Goal: Understand site structure: Understand site structure

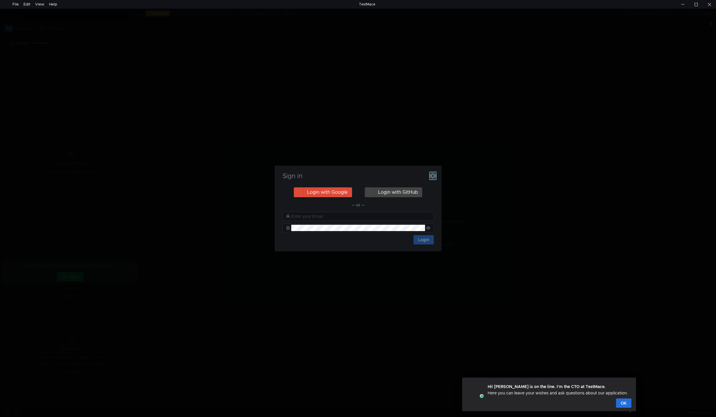
click at [431, 173] on button "button" at bounding box center [433, 175] width 6 height 7
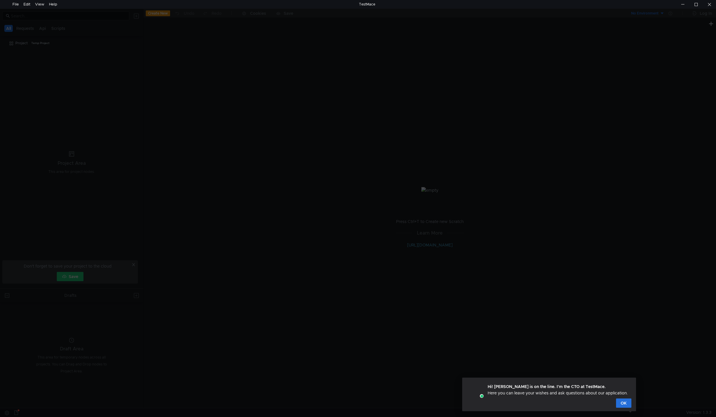
click at [431, 173] on div at bounding box center [358, 217] width 716 height 417
click at [622, 404] on button "OK" at bounding box center [623, 403] width 15 height 9
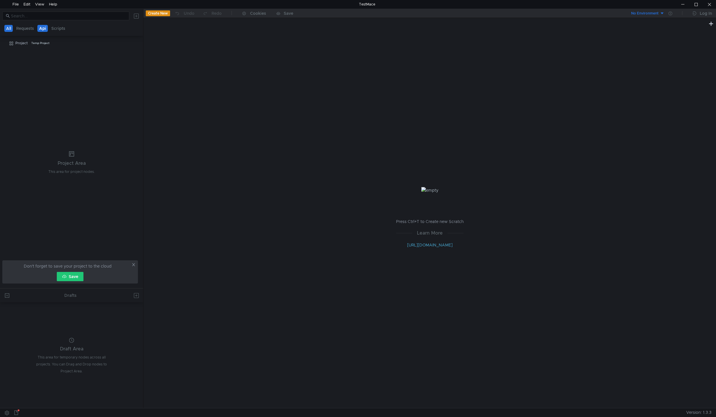
click at [45, 30] on button "Api" at bounding box center [42, 28] width 10 height 7
click at [131, 261] on div "Don't forget to save your project to the cloud Save" at bounding box center [70, 271] width 136 height 23
click at [132, 263] on icon at bounding box center [134, 265] width 4 height 4
drag, startPoint x: 108, startPoint y: 142, endPoint x: 70, endPoint y: 58, distance: 91.9
click at [70, 58] on tree-viewport "Project Temp Project" at bounding box center [71, 163] width 143 height 250
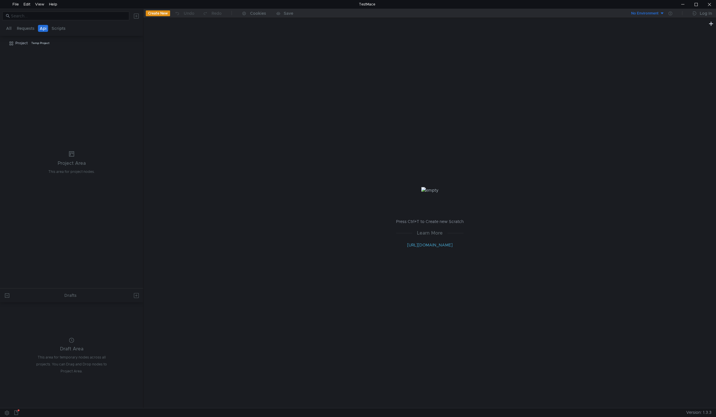
click at [42, 28] on button "Api" at bounding box center [43, 28] width 10 height 7
click at [56, 27] on button "Scripts" at bounding box center [58, 28] width 17 height 7
click at [14, 33] on nz-tabs-nav "All Requests Api Scripts" at bounding box center [71, 28] width 136 height 11
click at [13, 25] on div "All Requests Api Scripts" at bounding box center [35, 28] width 65 height 7
click at [16, 6] on div "File" at bounding box center [15, 4] width 6 height 9
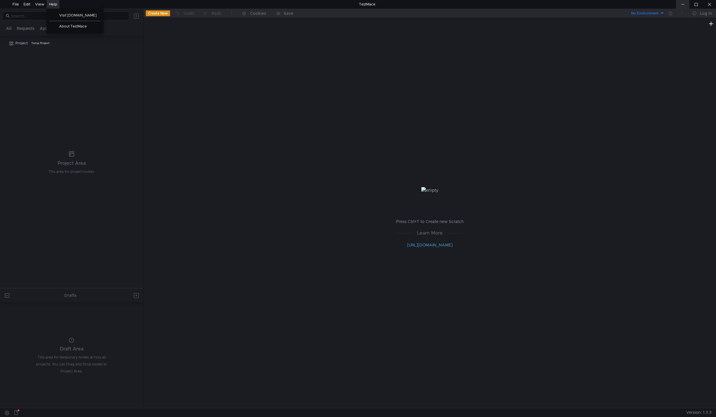
click at [680, 2] on div at bounding box center [682, 4] width 13 height 9
click at [712, 2] on div at bounding box center [709, 4] width 13 height 9
